Goal: Find specific fact: Find specific fact

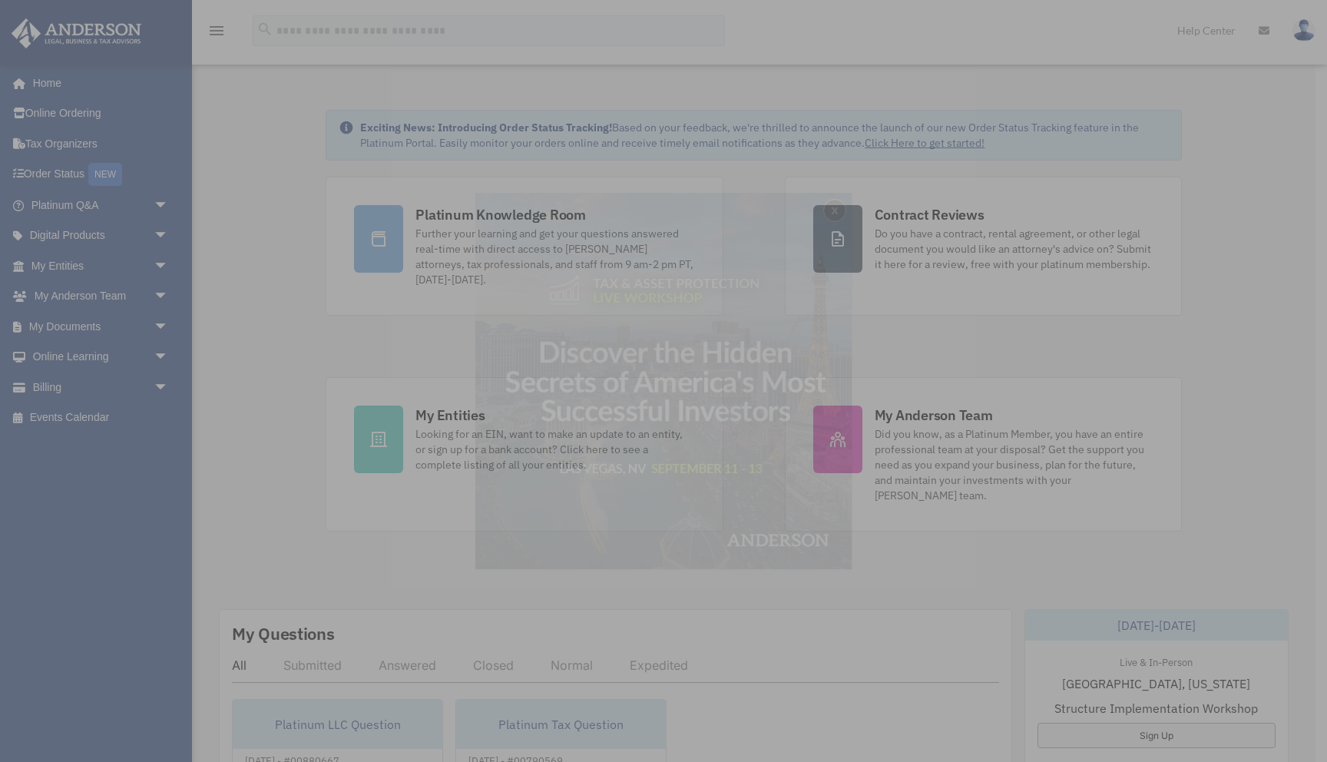
click at [158, 266] on div "x" at bounding box center [663, 381] width 1327 height 762
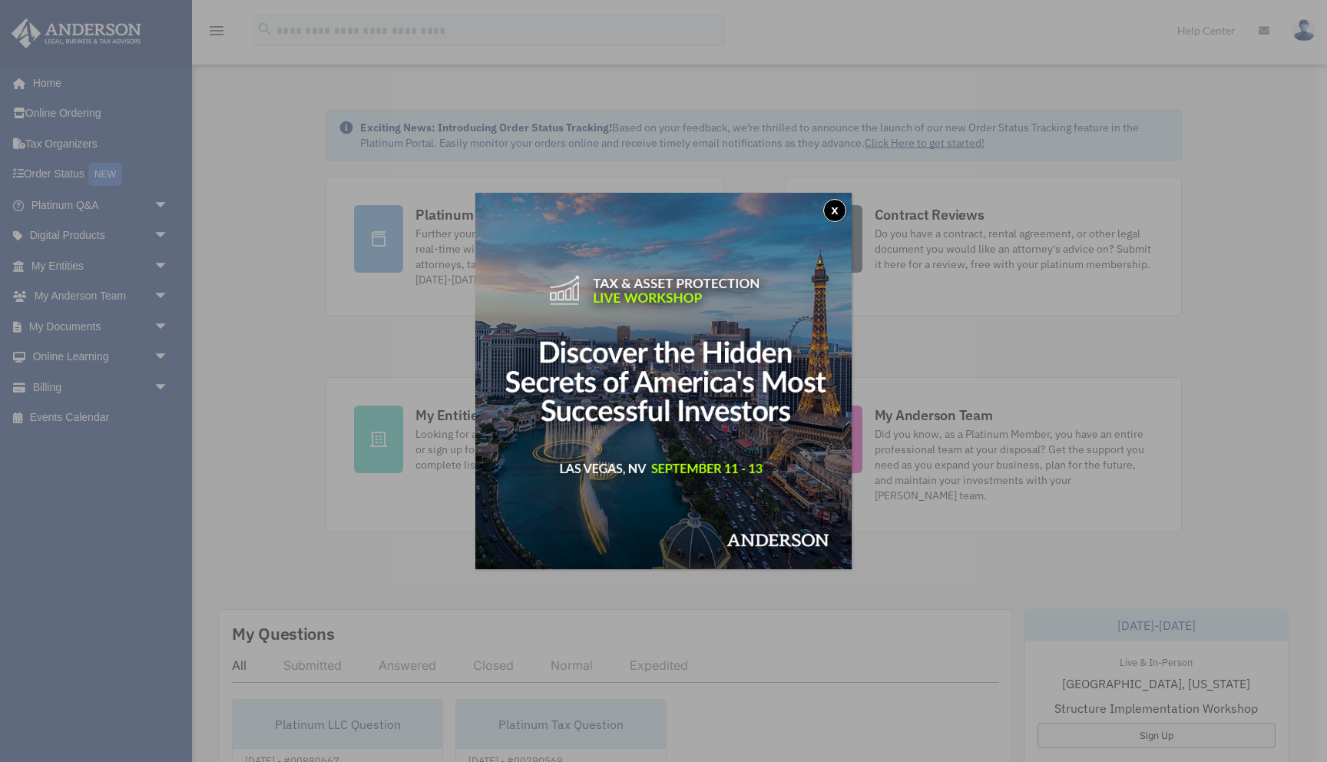
click at [838, 207] on button "x" at bounding box center [834, 210] width 23 height 23
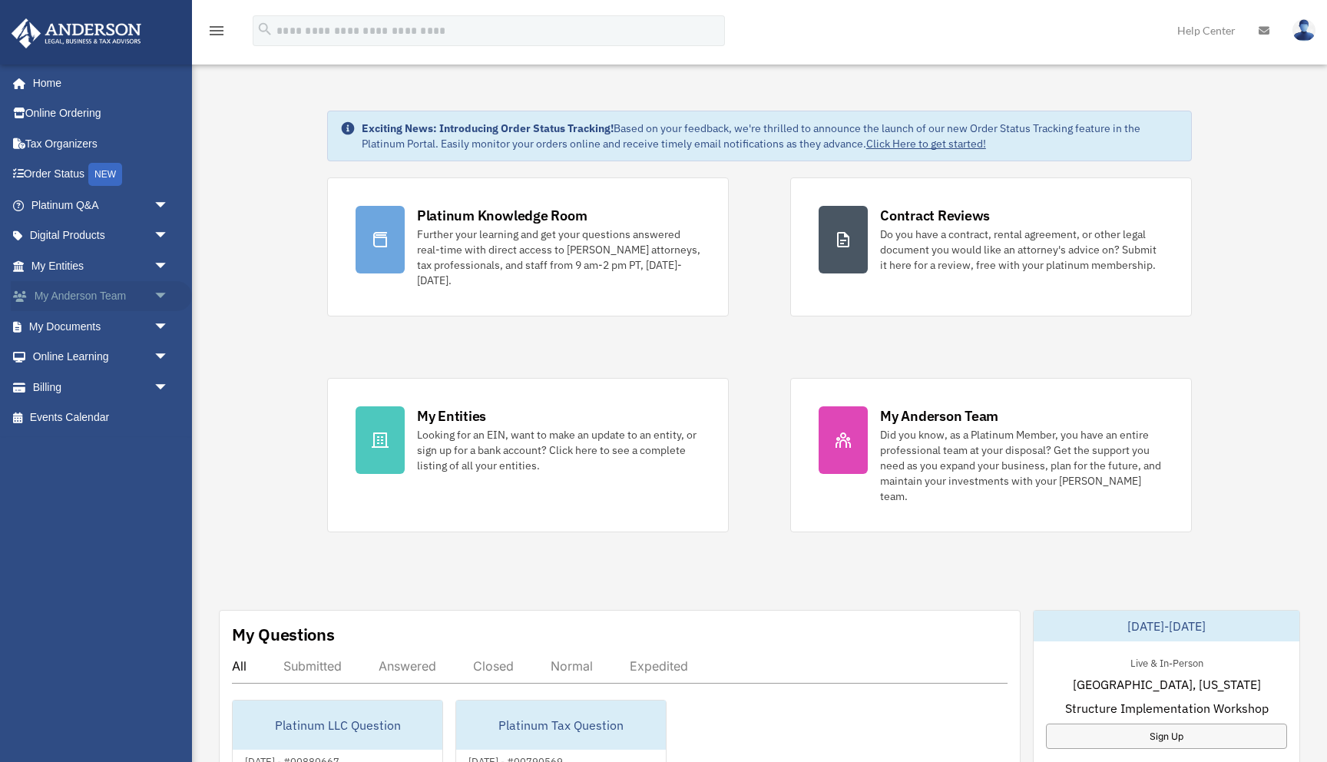
click at [162, 299] on span "arrow_drop_down" at bounding box center [169, 296] width 31 height 31
click at [139, 338] on link "My Anderson Team" at bounding box center [106, 326] width 170 height 31
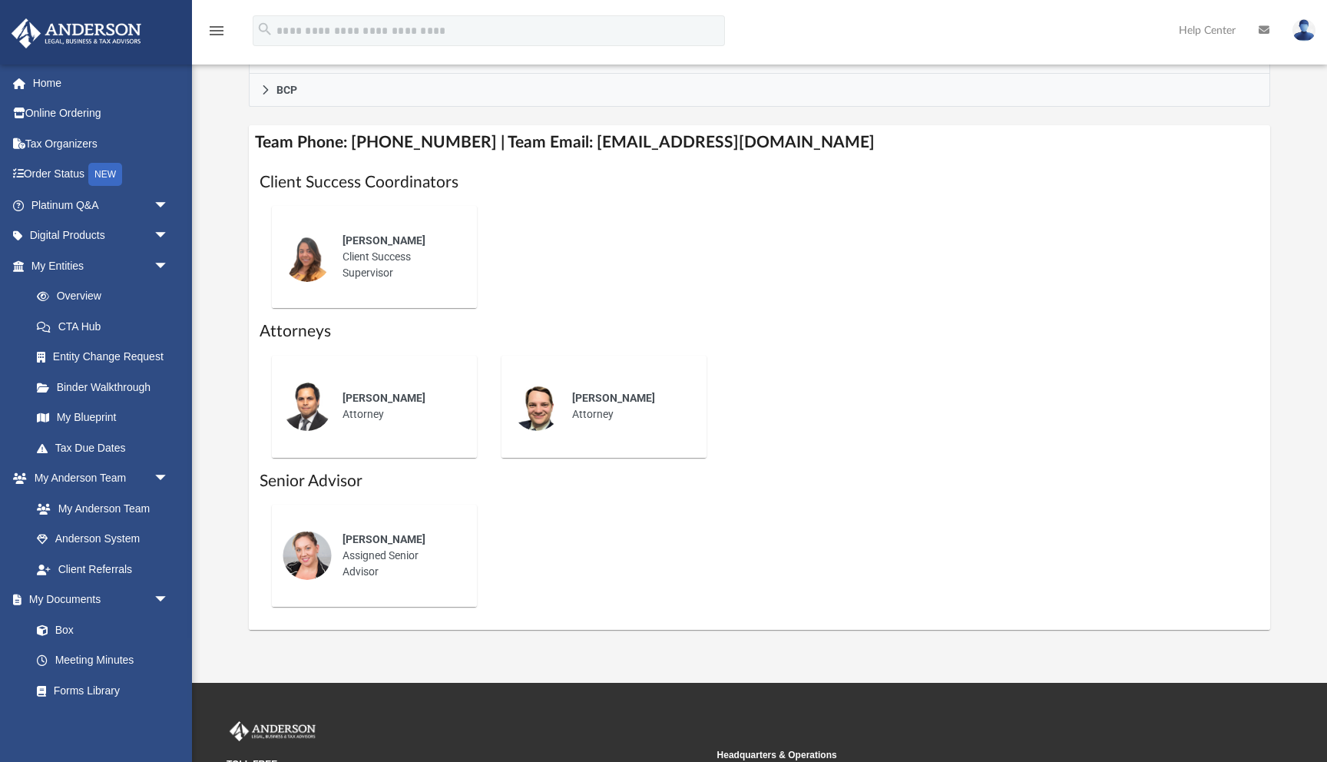
scroll to position [119, 0]
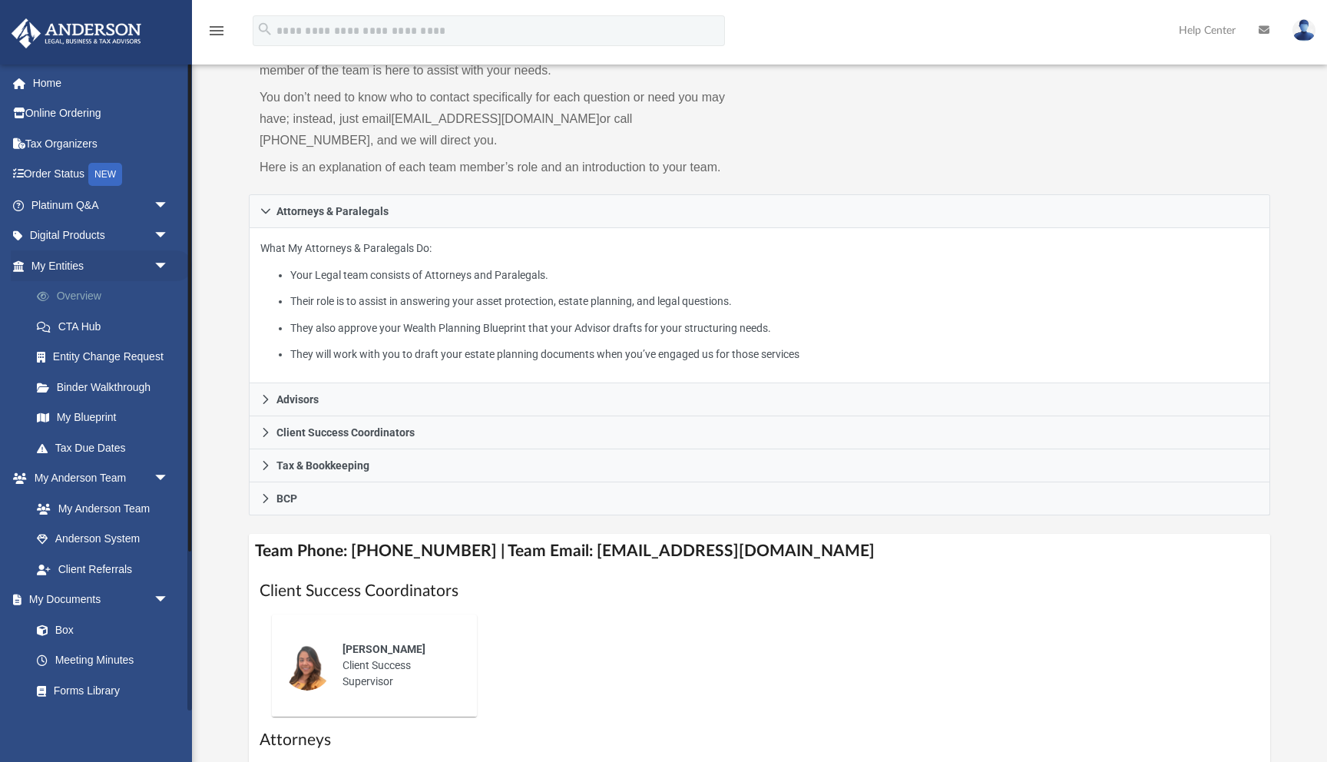
click at [87, 285] on link "Overview" at bounding box center [106, 296] width 170 height 31
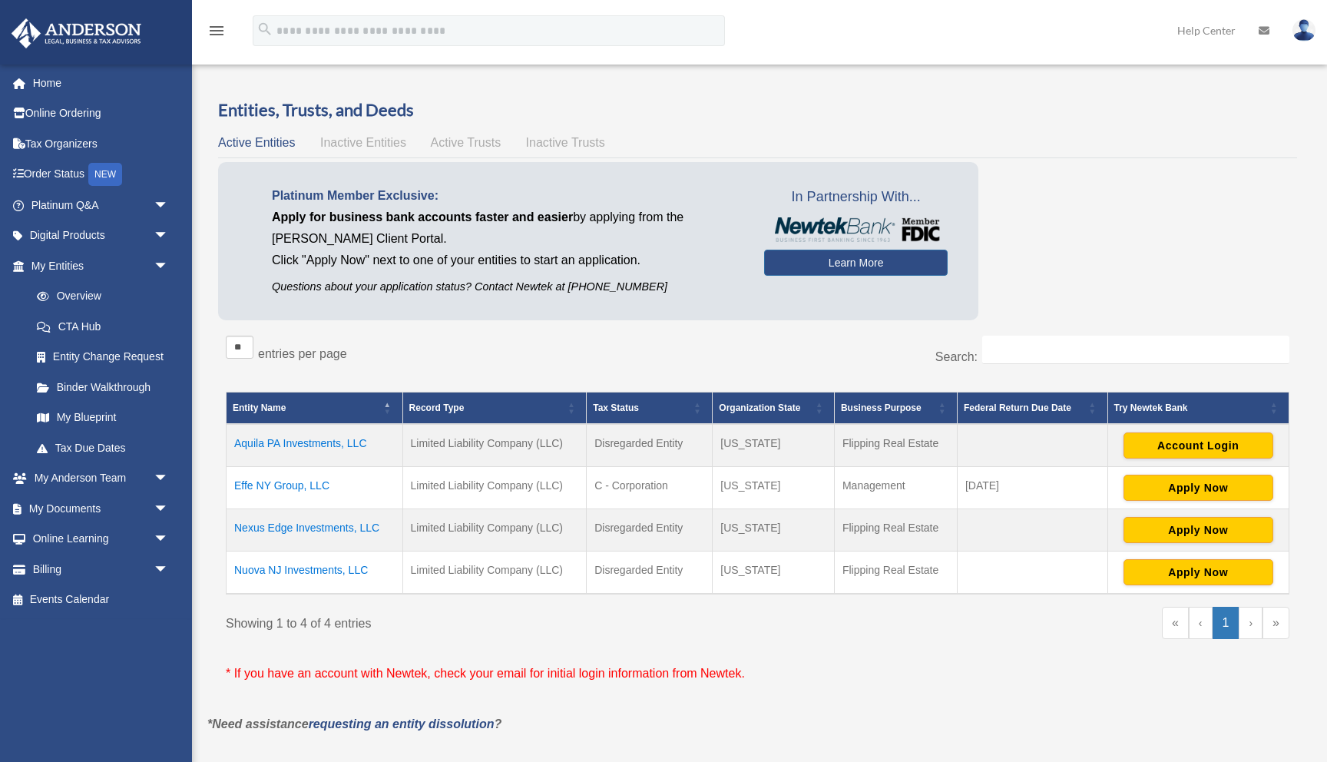
drag, startPoint x: 939, startPoint y: 570, endPoint x: 874, endPoint y: 432, distance: 152.1
click at [874, 432] on tbody "Aquila PA Investments, LLC Limited Liability Company (LLC) Disregarded Entity P…" at bounding box center [757, 509] width 1063 height 170
click at [878, 449] on td "Flipping Real Estate" at bounding box center [895, 445] width 123 height 43
click at [320, 445] on td "Aquila PA Investments, LLC" at bounding box center [314, 445] width 177 height 43
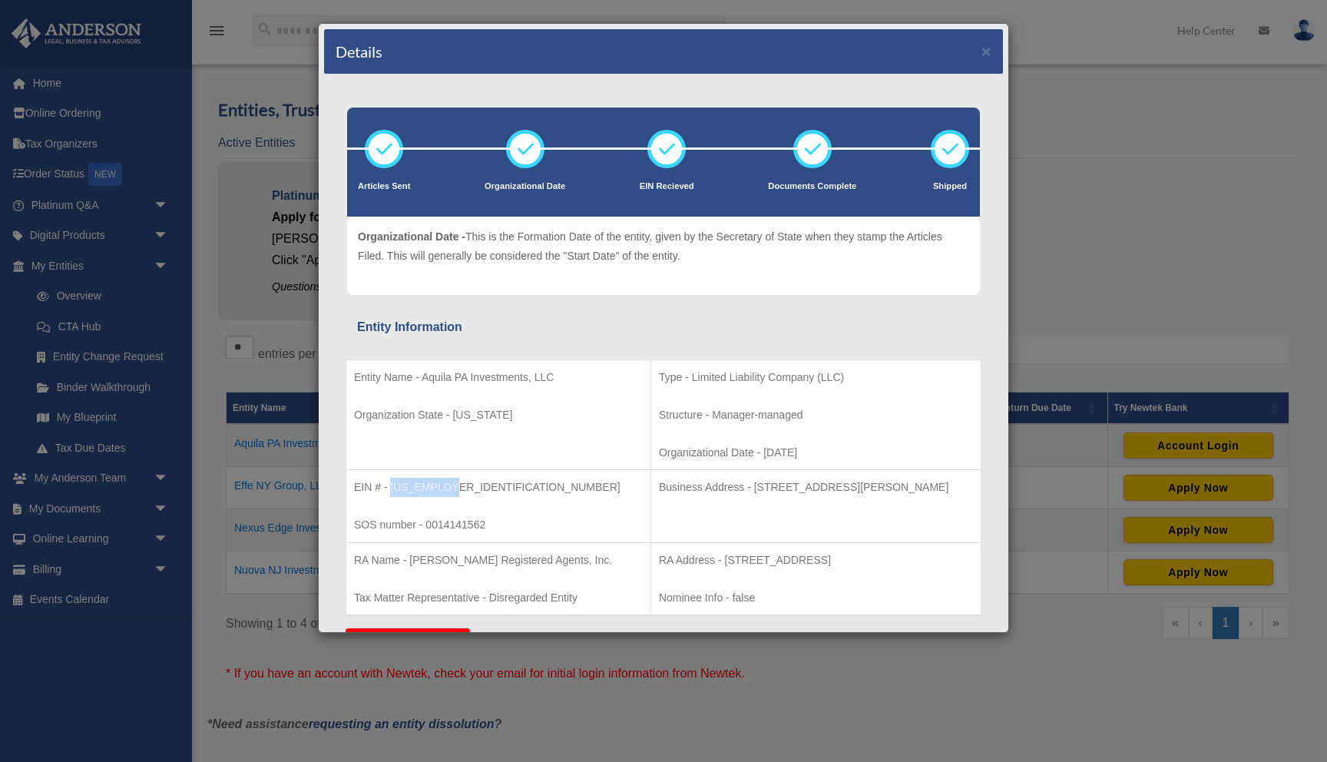
drag, startPoint x: 392, startPoint y: 490, endPoint x: 481, endPoint y: 490, distance: 88.3
click at [481, 490] on p "EIN # - 33-3612516" at bounding box center [498, 487] width 289 height 19
copy p "33-3612516"
click at [444, 502] on td "EIN # - 33-3612516 SOS number - 0014141562" at bounding box center [498, 506] width 305 height 73
drag, startPoint x: 407, startPoint y: 489, endPoint x: 477, endPoint y: 489, distance: 69.9
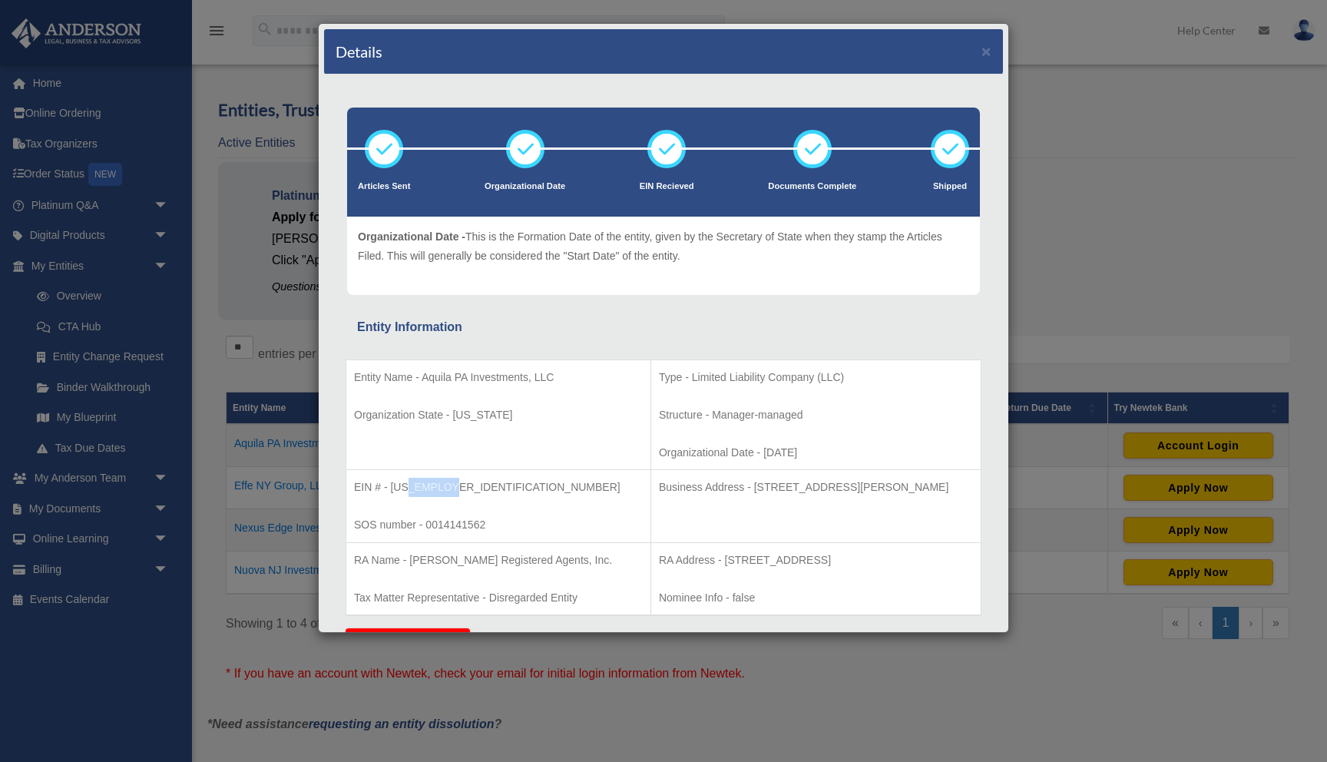
click at [477, 489] on p "EIN # - 33-3612516" at bounding box center [498, 487] width 289 height 19
copy p "3612516"
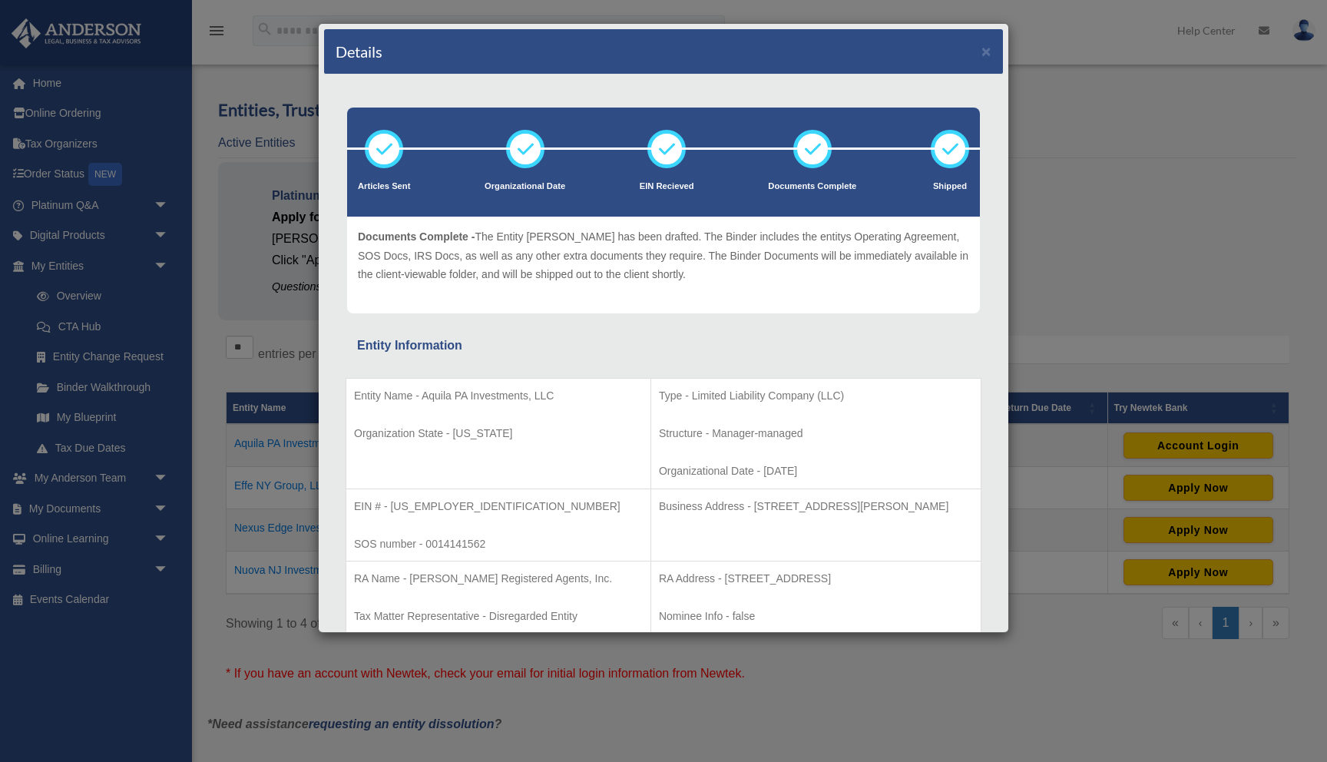
click at [993, 46] on div "Details ×" at bounding box center [663, 51] width 679 height 45
click at [988, 52] on button "×" at bounding box center [986, 51] width 10 height 16
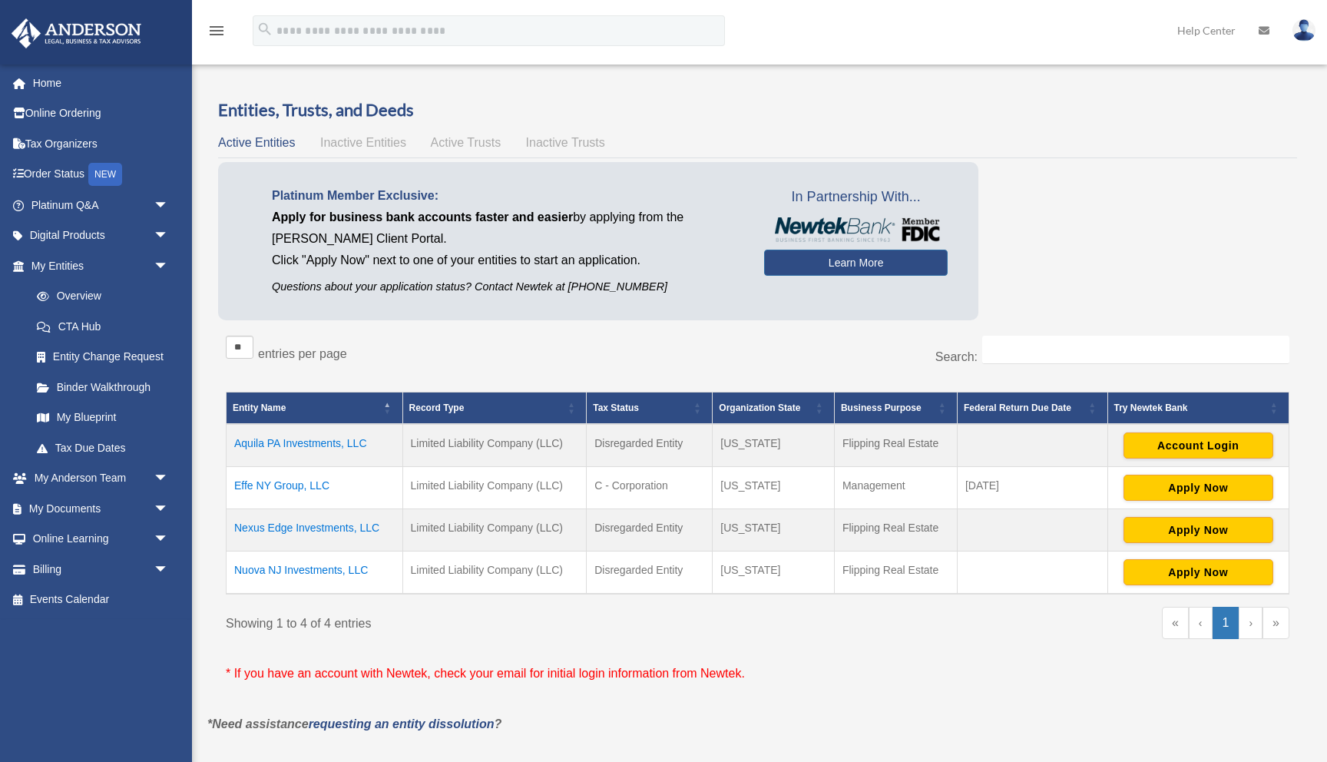
click at [339, 530] on td "Nexus Edge Investments, LLC" at bounding box center [314, 530] width 177 height 42
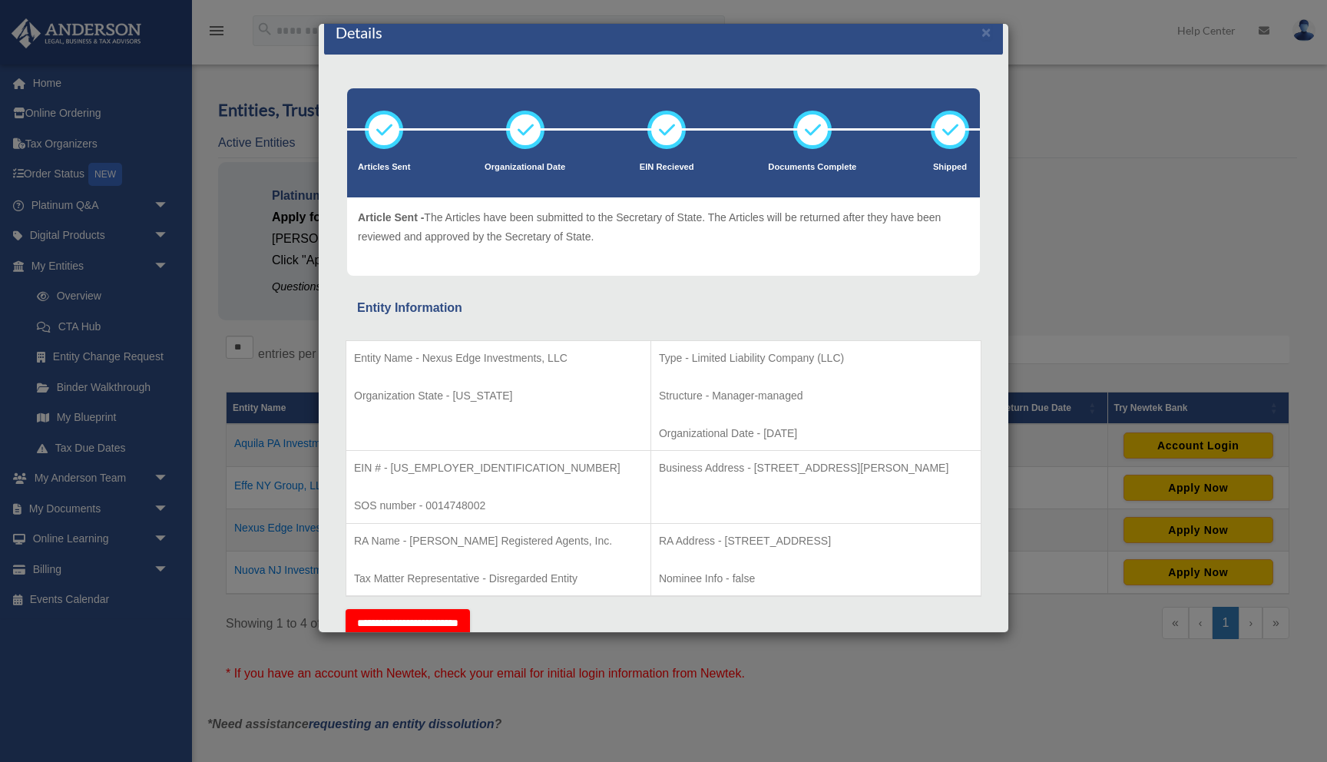
scroll to position [35, 0]
